Goal: Information Seeking & Learning: Learn about a topic

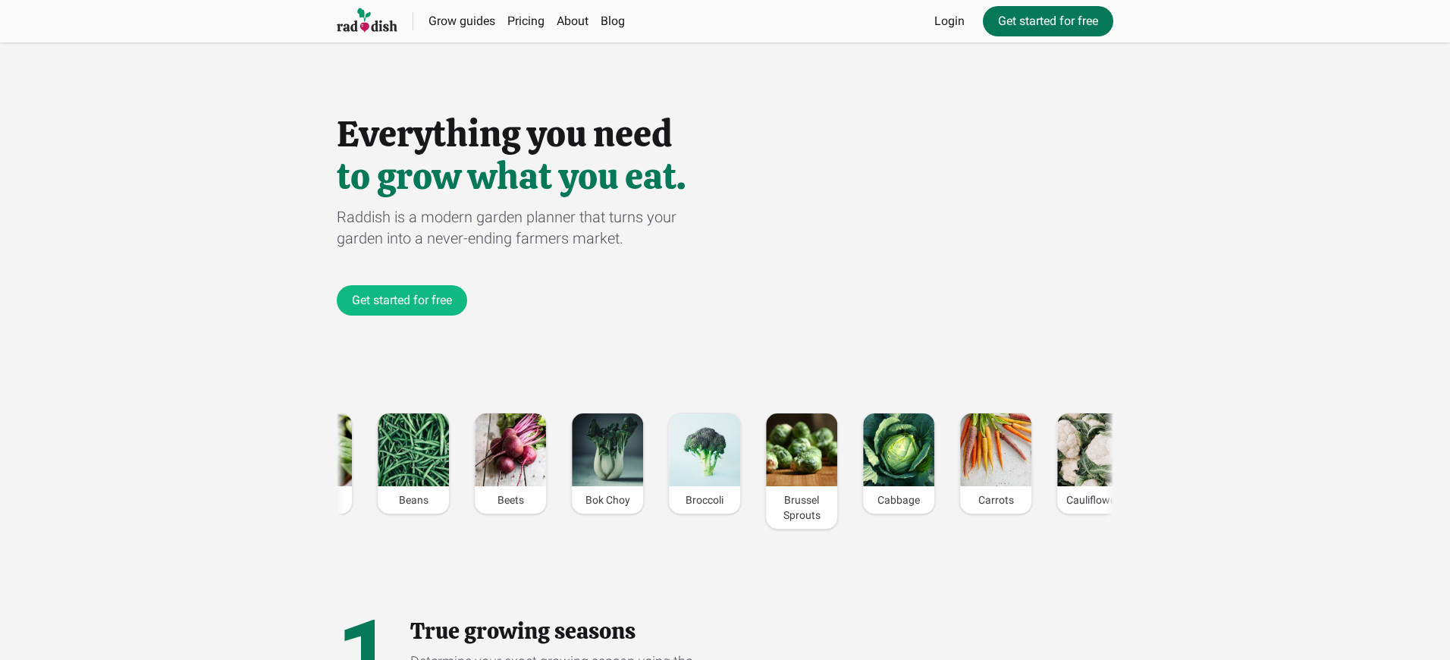
click at [1047, 21] on link "Get started for free" at bounding box center [1048, 21] width 130 height 30
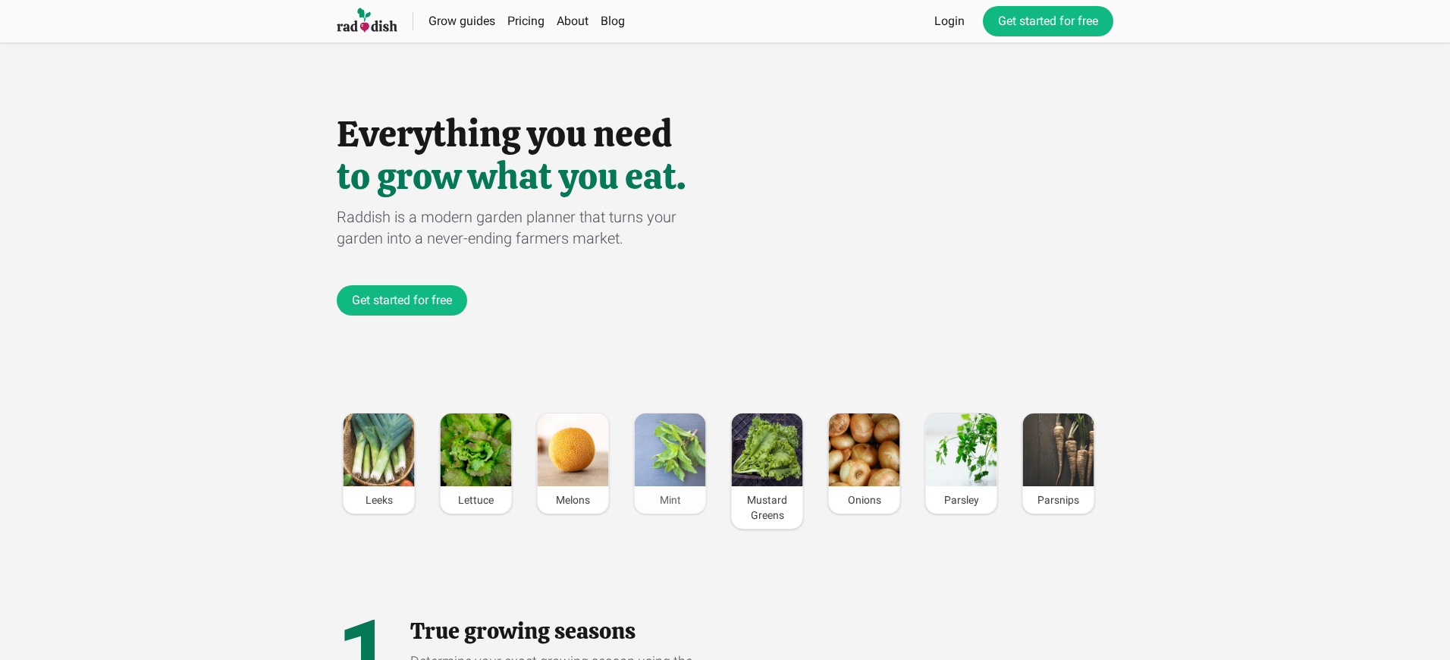
click at [666, 500] on div "Mint" at bounding box center [670, 499] width 71 height 27
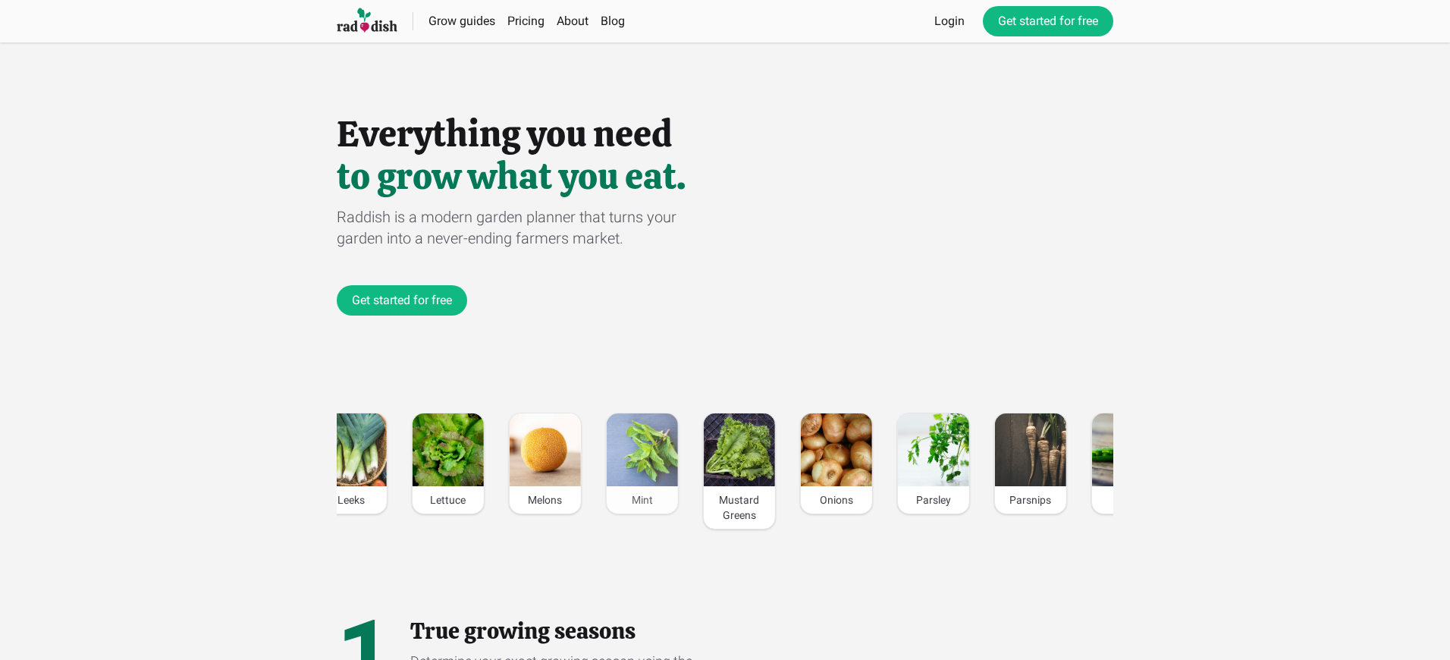
click at [638, 500] on div "Mint" at bounding box center [642, 499] width 71 height 27
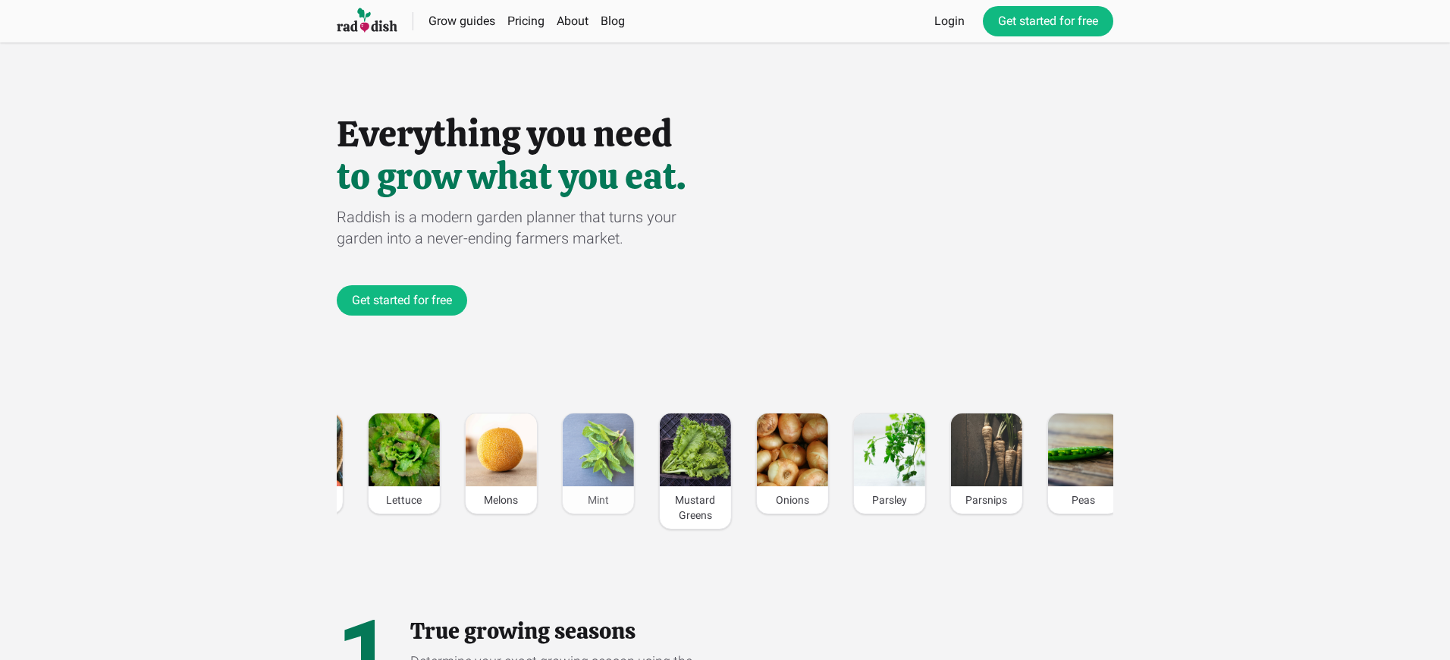
click at [596, 500] on div "Mint" at bounding box center [598, 499] width 71 height 27
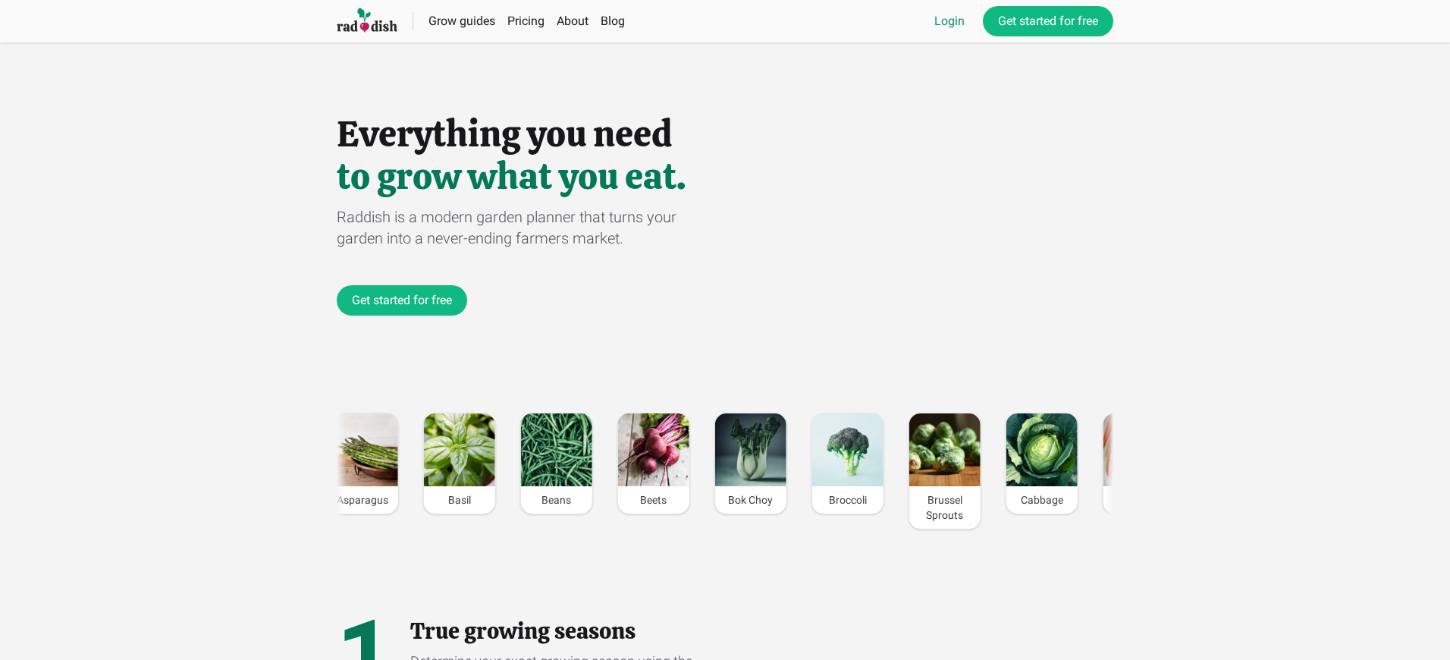
click at [947, 21] on link "Login" at bounding box center [950, 21] width 30 height 18
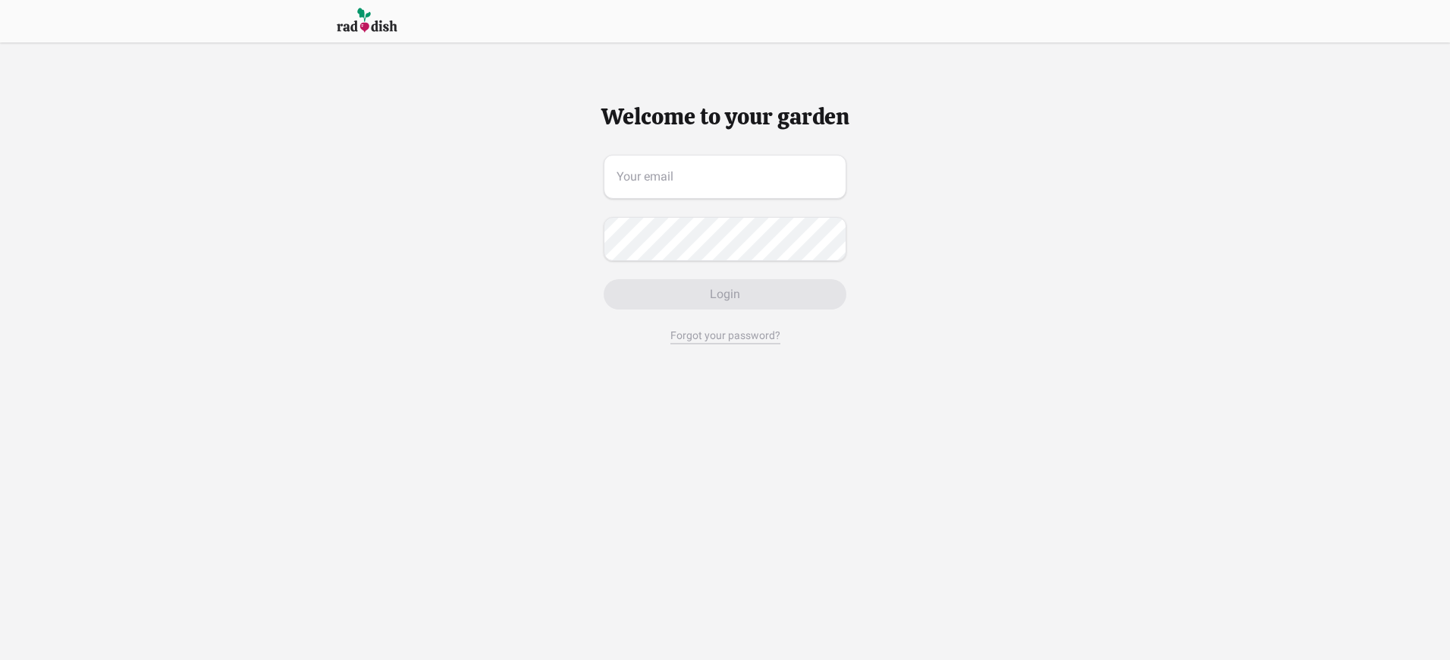
click at [727, 294] on span "Login" at bounding box center [725, 294] width 30 height 18
click at [727, 294] on span "Login" at bounding box center [728, 294] width 30 height 18
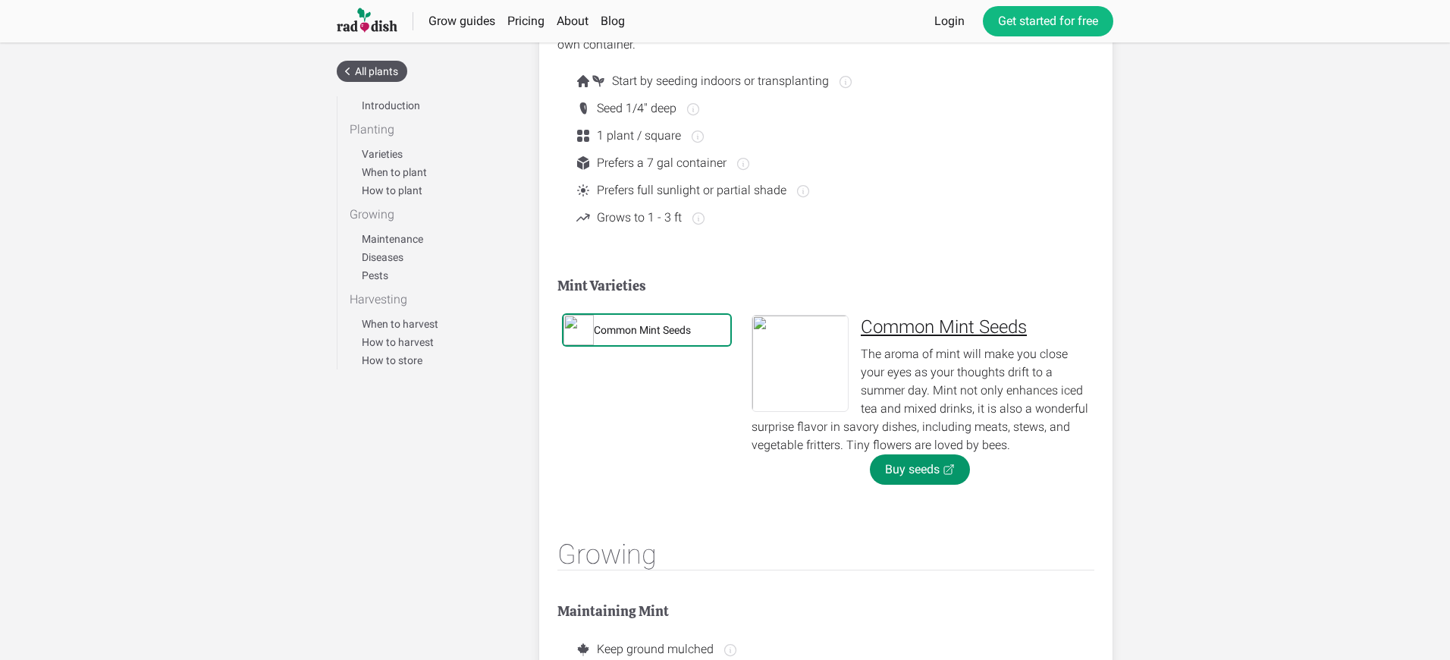
click at [643, 330] on div "Common Mint Seeds" at bounding box center [642, 329] width 97 height 15
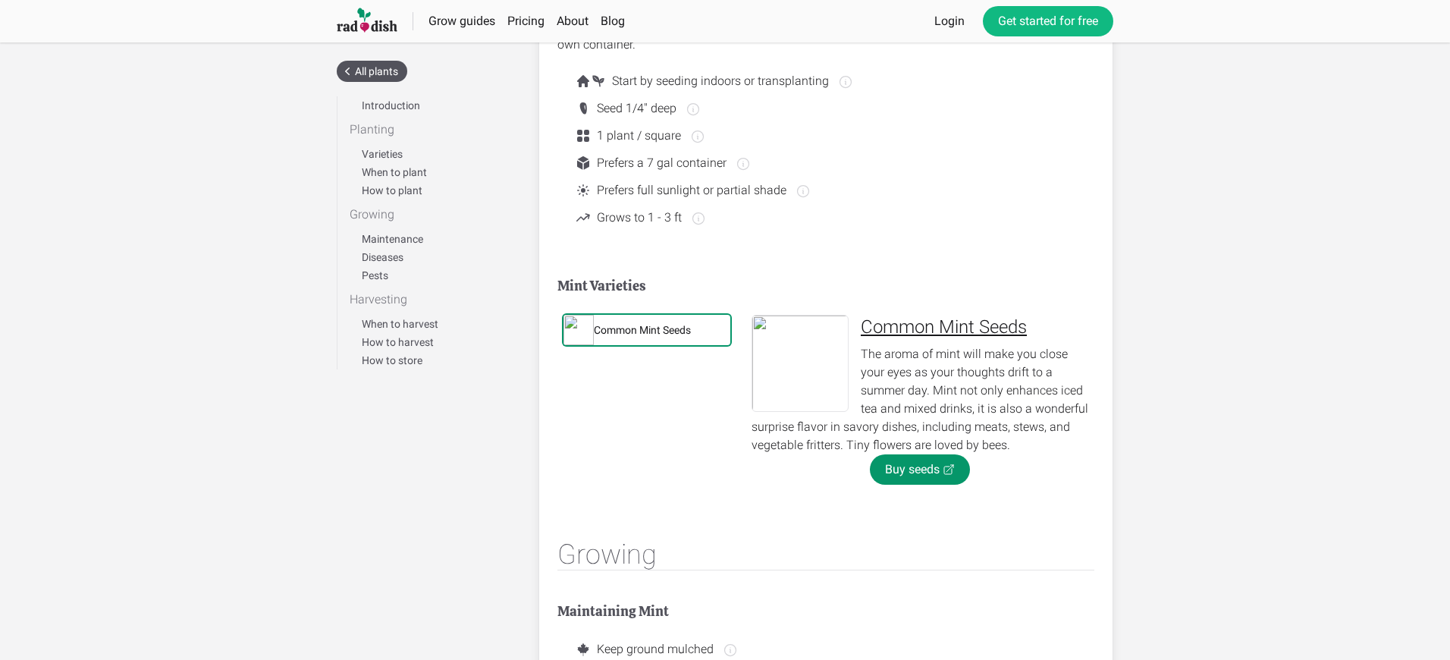
click at [643, 330] on div "Common Mint Seeds" at bounding box center [642, 329] width 97 height 15
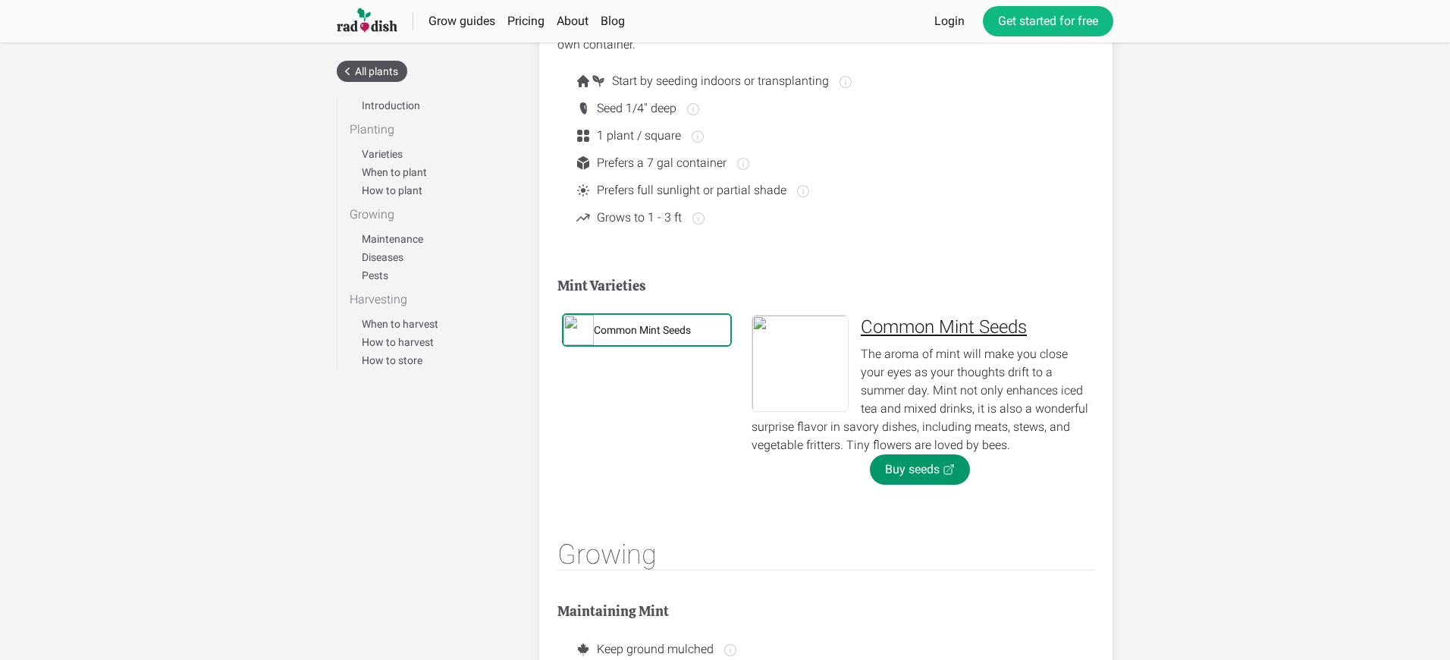
click at [643, 330] on div "Common Mint Seeds" at bounding box center [642, 329] width 97 height 15
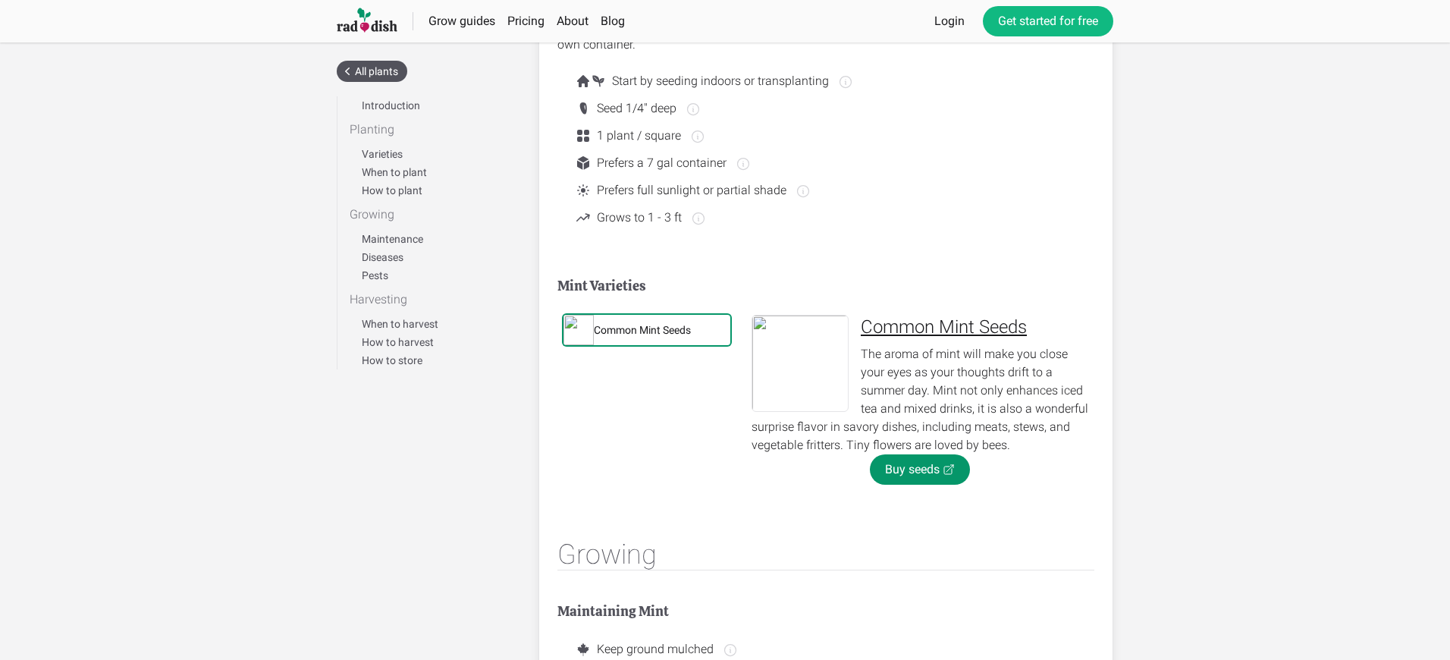
click at [643, 330] on div "Common Mint Seeds" at bounding box center [642, 329] width 97 height 15
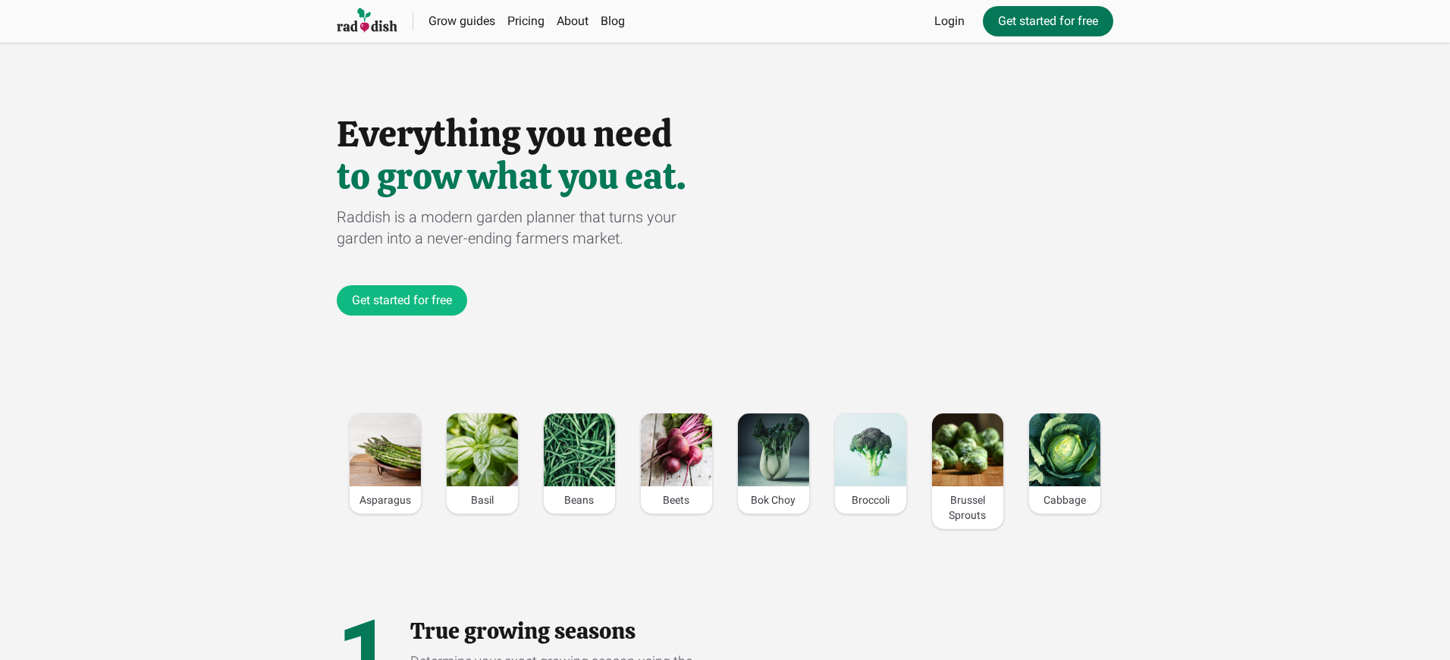
click at [1047, 21] on link "Get started for free" at bounding box center [1048, 21] width 130 height 30
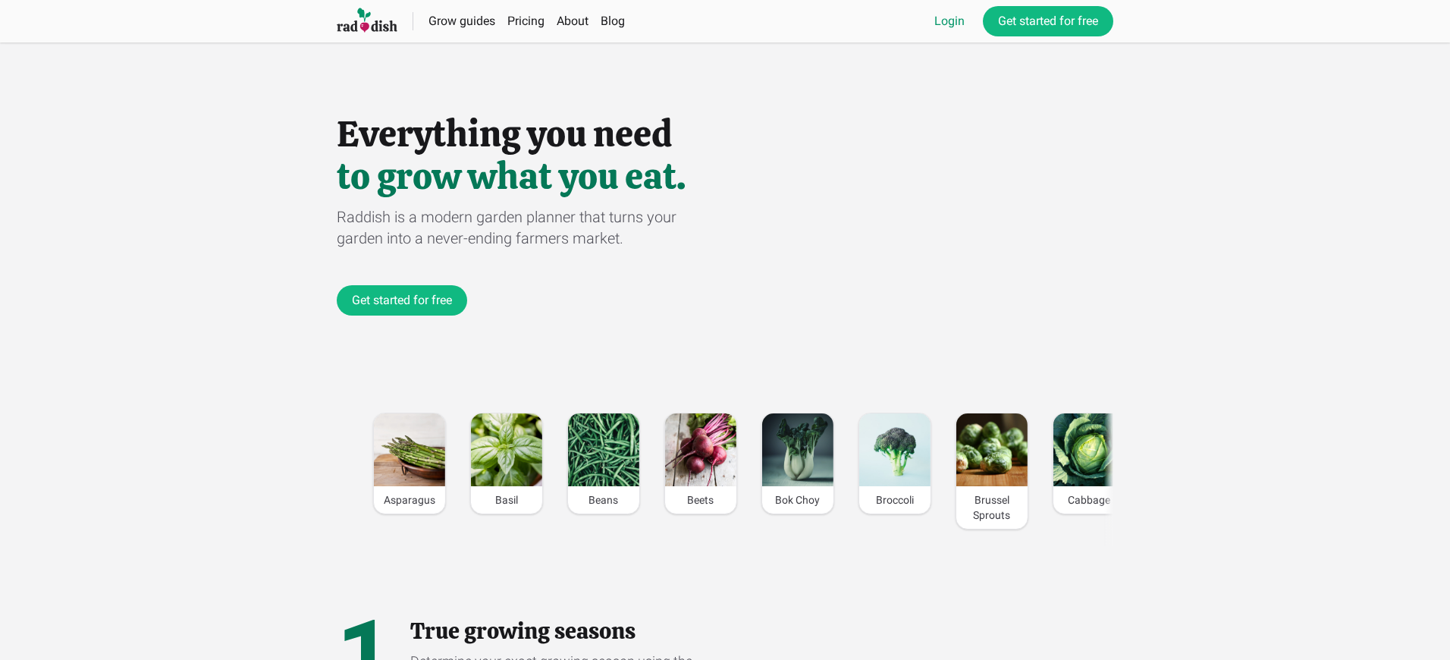
click at [947, 21] on link "Login" at bounding box center [950, 21] width 30 height 18
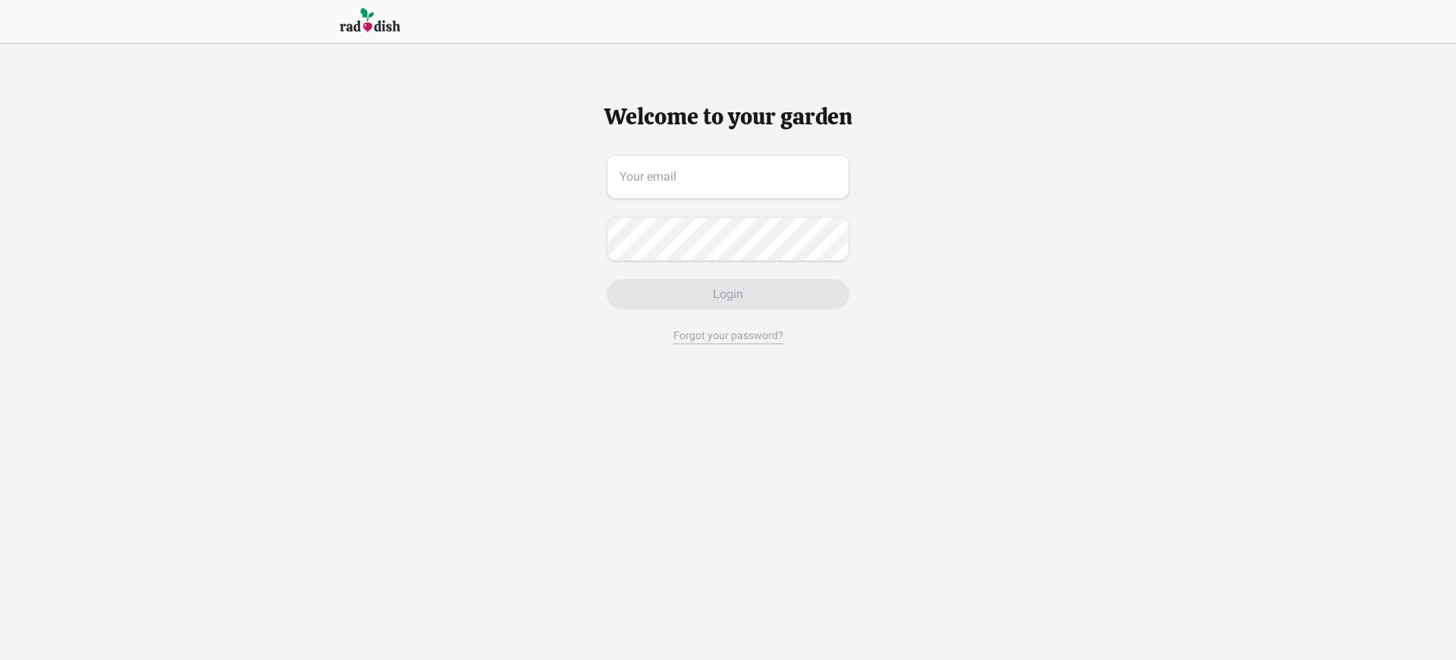
click at [727, 294] on span "Login" at bounding box center [728, 294] width 30 height 18
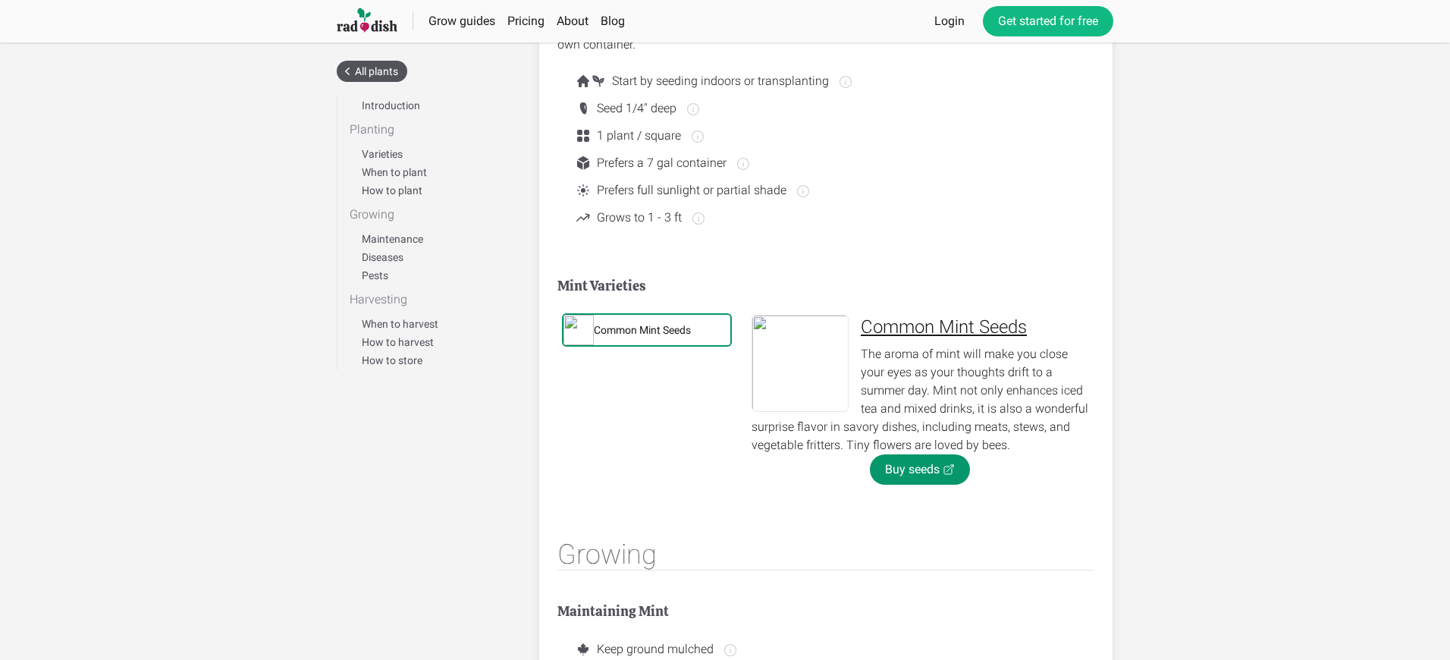
click at [643, 330] on div "Common Mint Seeds" at bounding box center [642, 329] width 97 height 15
click at [919, 470] on link "Buy seeds" at bounding box center [920, 469] width 100 height 30
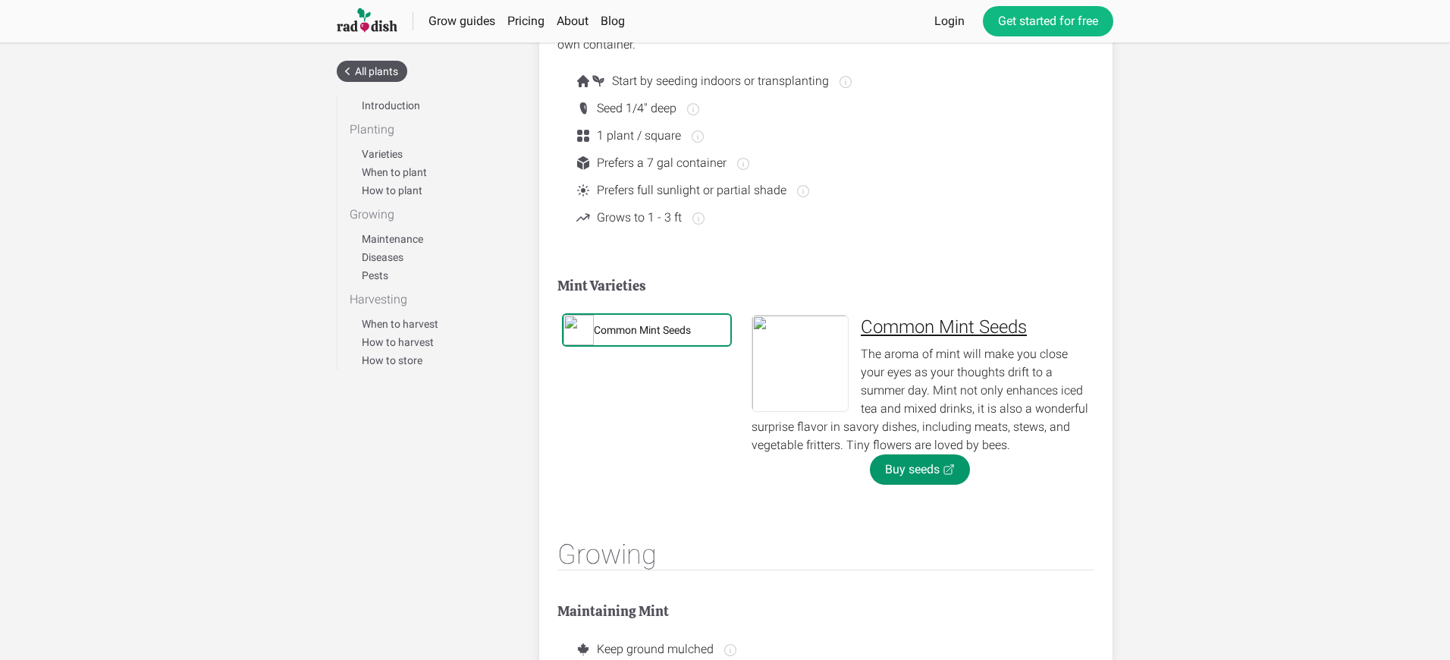
click at [643, 330] on div "Common Mint Seeds" at bounding box center [642, 329] width 97 height 15
click at [919, 470] on link "Buy seeds" at bounding box center [920, 469] width 100 height 30
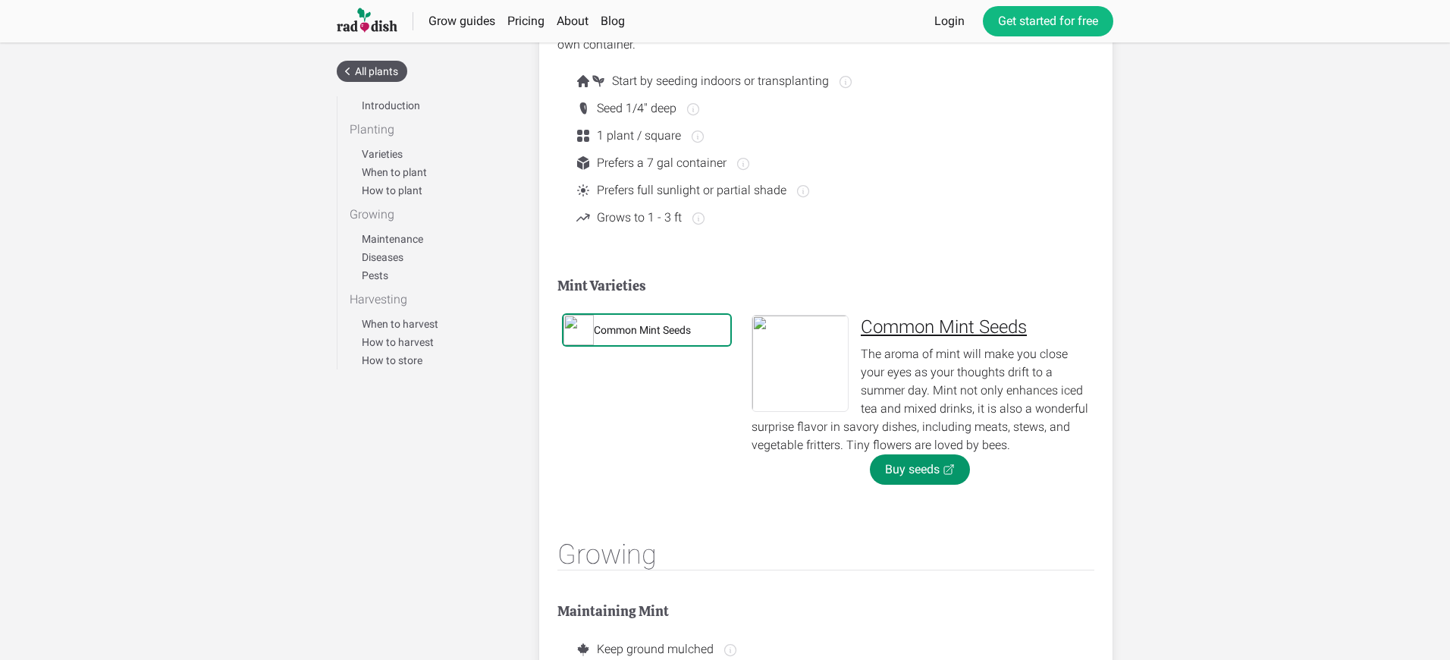
click at [643, 330] on div "Common Mint Seeds" at bounding box center [642, 329] width 97 height 15
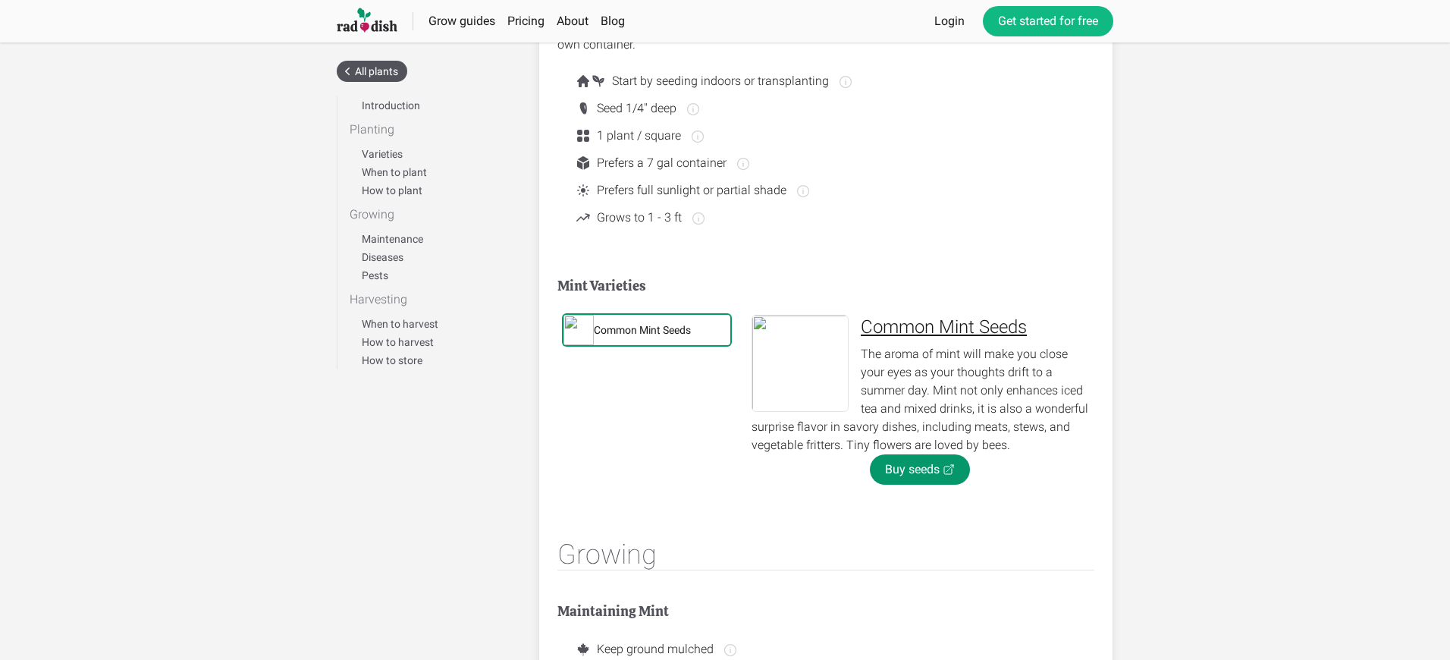
click at [643, 330] on div "Common Mint Seeds" at bounding box center [642, 329] width 97 height 15
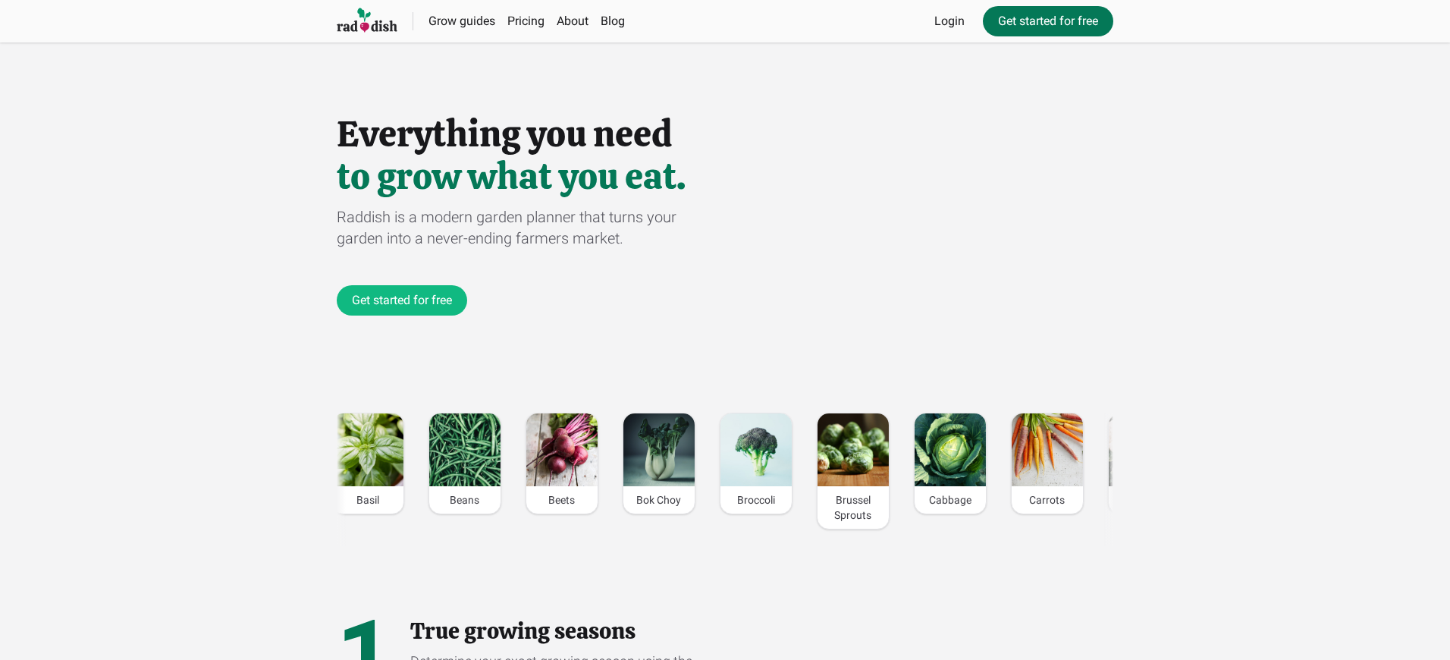
click at [1047, 21] on link "Get started for free" at bounding box center [1048, 21] width 130 height 30
